Goal: Task Accomplishment & Management: Manage account settings

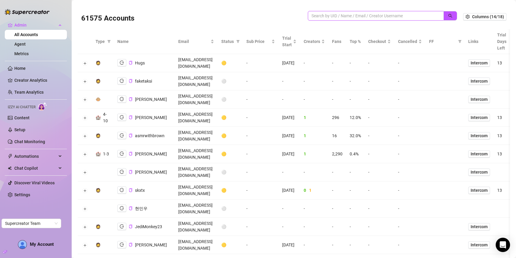
click at [403, 15] on input "search" at bounding box center [374, 16] width 124 height 7
paste input "yl5J5cA4pdgRyS7teCK8AtiBRei1"
click at [450, 14] on icon "search" at bounding box center [450, 16] width 4 height 4
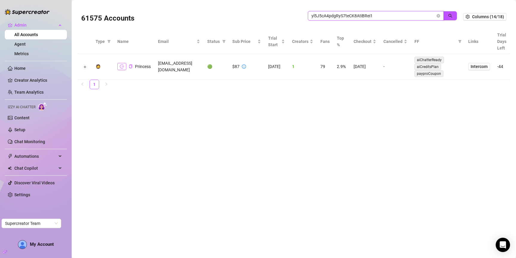
type input "yl5J5cA4pdgRyS7teCK8AtiBRei1"
click at [120, 66] on icon "logout" at bounding box center [122, 67] width 4 height 4
click at [440, 13] on span at bounding box center [439, 16] width 4 height 7
click at [439, 14] on icon "close-circle" at bounding box center [439, 16] width 4 height 4
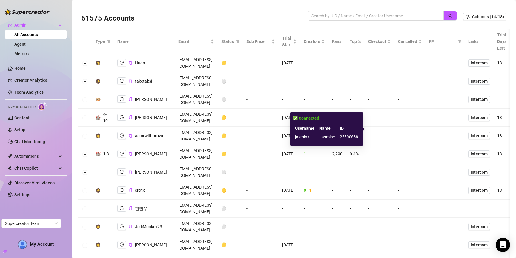
click at [299, 137] on td "jasminx" at bounding box center [305, 137] width 24 height 8
copy td "jasminx"
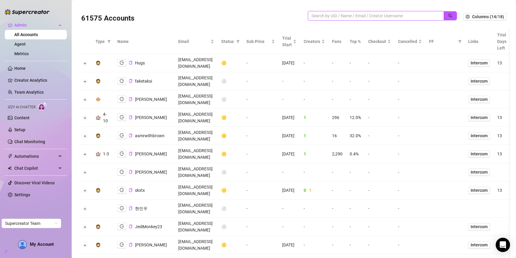
click at [339, 17] on input "search" at bounding box center [374, 16] width 124 height 7
click at [129, 152] on icon "copy" at bounding box center [131, 154] width 4 height 4
click at [373, 13] on input "search" at bounding box center [374, 16] width 124 height 7
type input "nina@"
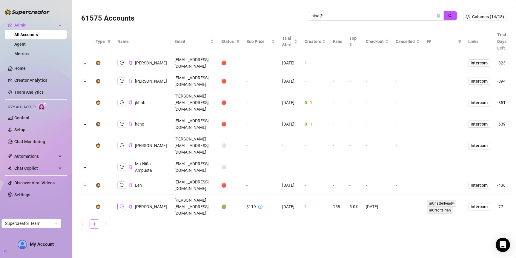
click at [120, 205] on icon "logout" at bounding box center [122, 207] width 4 height 4
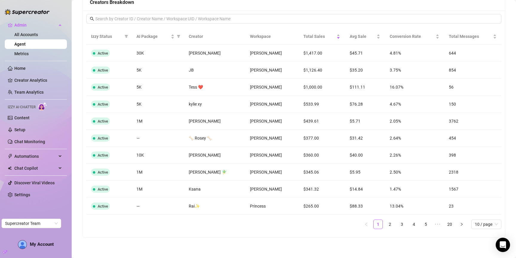
scroll to position [396, 0]
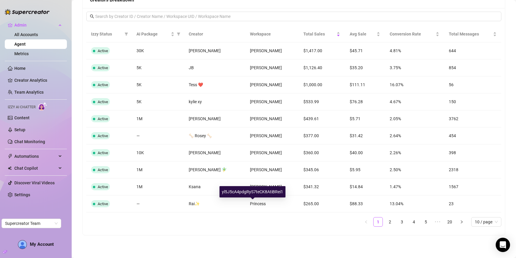
click at [251, 193] on div "yl5J5cA4pdgRyS7teCK8AtiBRei1" at bounding box center [253, 191] width 66 height 11
copy div "yl5J5cA4pdgRyS7teCK8AtiBRei1"
click at [388, 225] on link "2" at bounding box center [390, 222] width 9 height 9
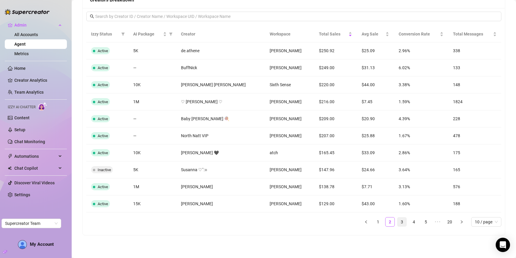
click at [402, 220] on link "3" at bounding box center [402, 222] width 9 height 9
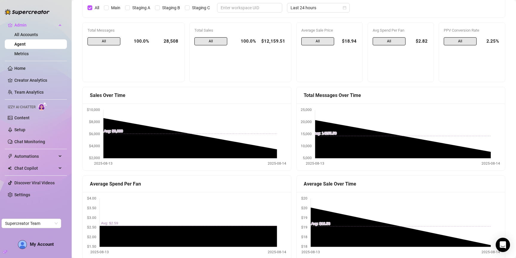
scroll to position [0, 0]
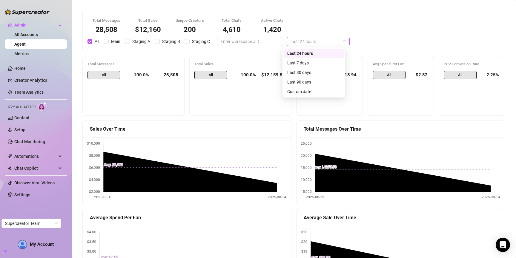
click at [316, 43] on span "Last 24 hours" at bounding box center [319, 41] width 56 height 9
click at [310, 75] on div "Last 30 days" at bounding box center [313, 72] width 53 height 7
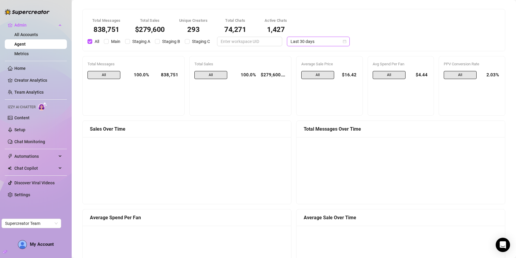
click at [297, 43] on span "Last 30 days" at bounding box center [319, 41] width 56 height 9
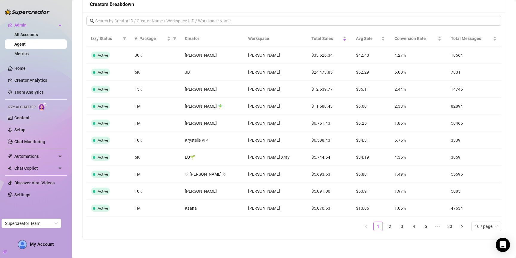
scroll to position [396, 0]
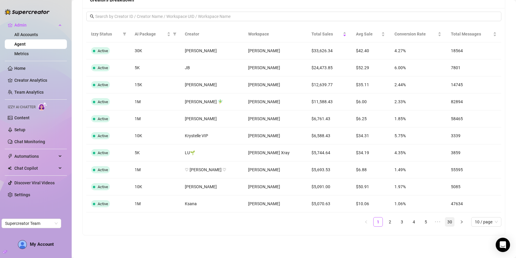
click at [448, 224] on link "30" at bounding box center [449, 222] width 9 height 9
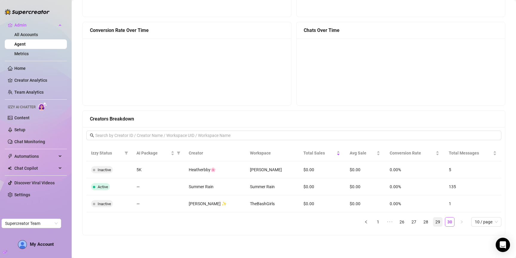
click at [440, 223] on link "29" at bounding box center [438, 222] width 9 height 9
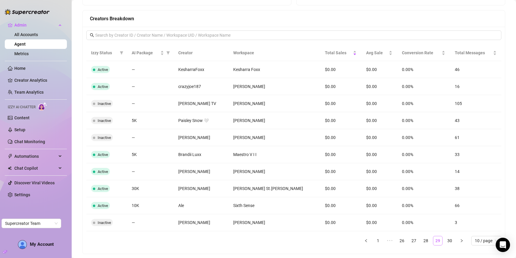
scroll to position [396, 0]
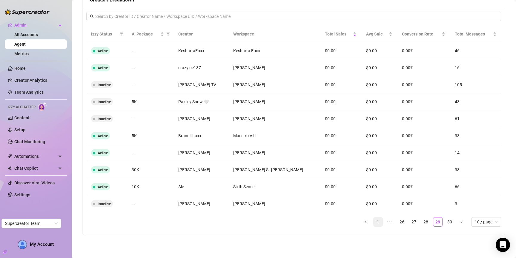
click at [379, 222] on link "1" at bounding box center [378, 222] width 9 height 9
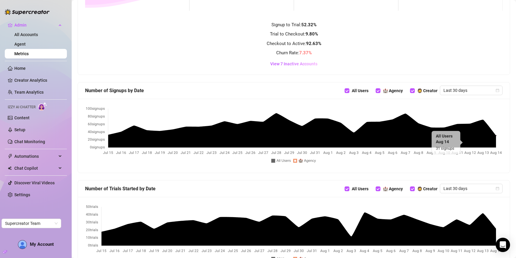
scroll to position [276, 0]
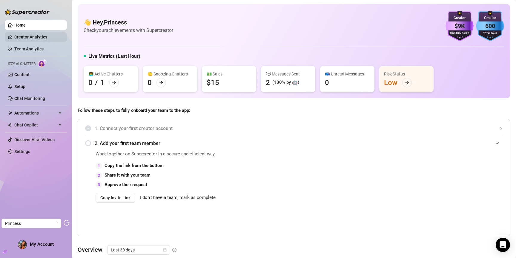
click at [27, 36] on link "Creator Analytics" at bounding box center [38, 37] width 48 height 10
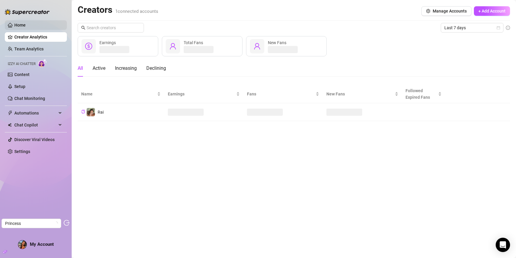
click at [26, 25] on link "Home" at bounding box center [19, 25] width 11 height 5
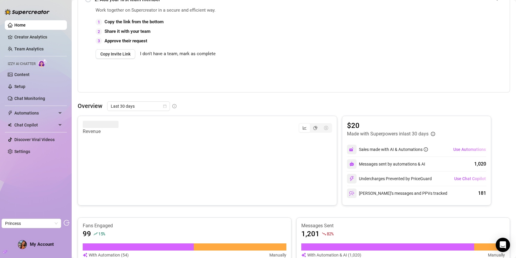
scroll to position [148, 0]
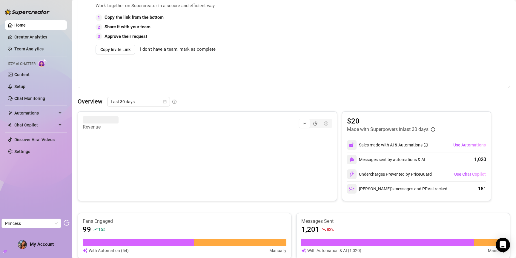
click at [146, 109] on div "Overview Last 30 days Revenue $20 Made with Superpowers in last 30 days Sales m…" at bounding box center [294, 203] width 433 height 212
click at [143, 102] on span "Last 30 days" at bounding box center [139, 101] width 56 height 9
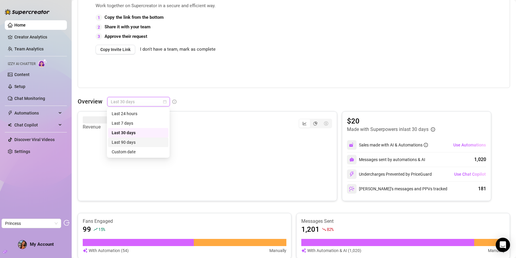
click at [136, 142] on div "Last 90 days" at bounding box center [138, 142] width 53 height 7
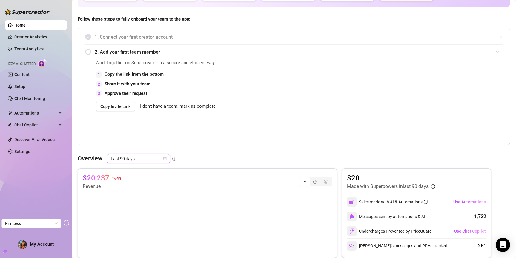
scroll to position [0, 0]
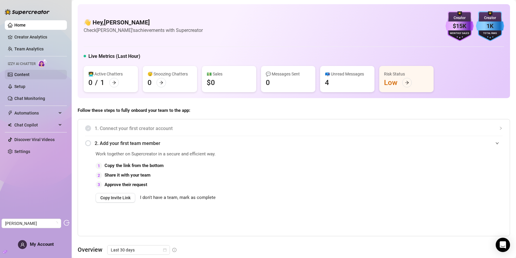
click at [20, 72] on link "Content" at bounding box center [21, 74] width 15 height 5
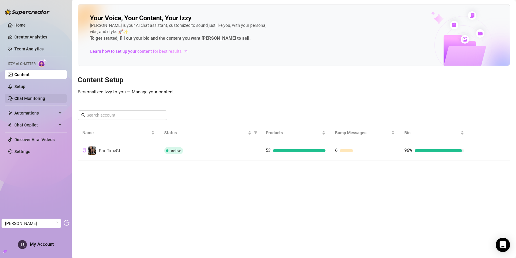
click at [31, 97] on link "Chat Monitoring" at bounding box center [29, 98] width 31 height 5
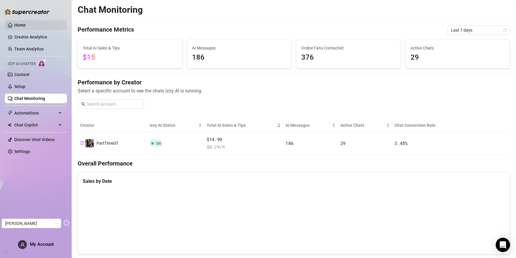
click at [26, 26] on link "Home" at bounding box center [19, 25] width 11 height 5
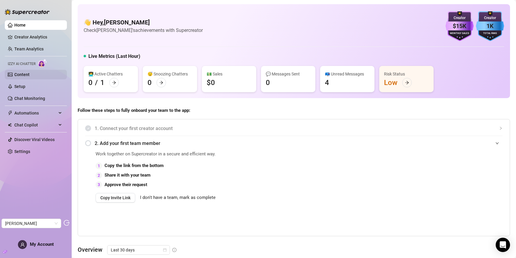
click at [29, 73] on link "Content" at bounding box center [21, 74] width 15 height 5
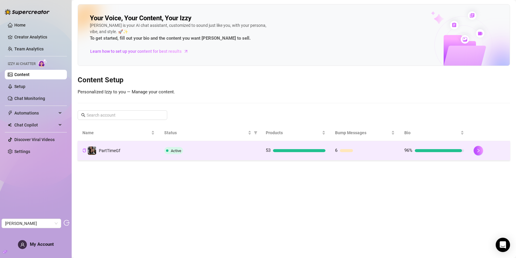
click at [111, 146] on div "PartTimeGf" at bounding box center [104, 150] width 33 height 9
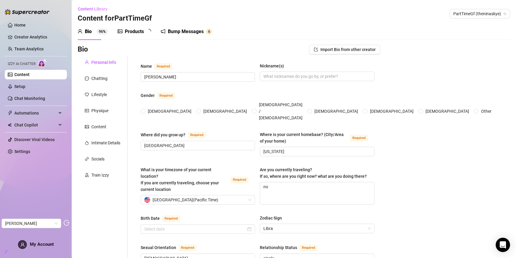
radio input "true"
type input "[DATE]"
click at [100, 80] on div "Chatting" at bounding box center [99, 78] width 16 height 7
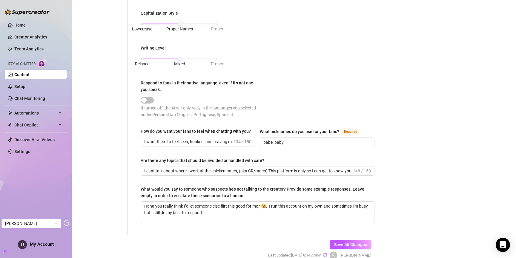
scroll to position [308, 0]
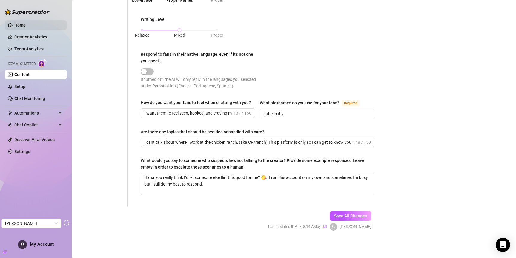
click at [26, 27] on link "Home" at bounding box center [19, 25] width 11 height 5
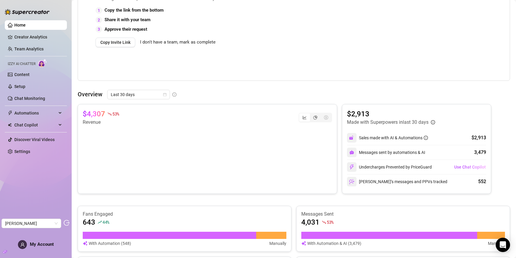
scroll to position [156, 0]
